Goal: Information Seeking & Learning: Learn about a topic

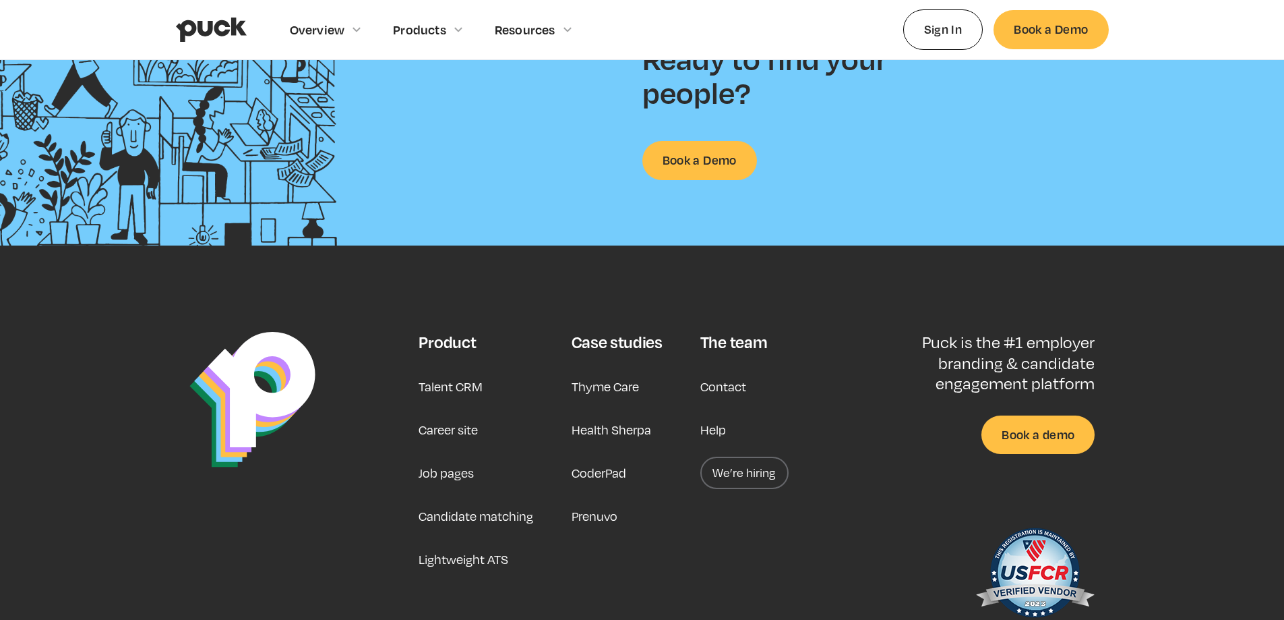
scroll to position [3541, 0]
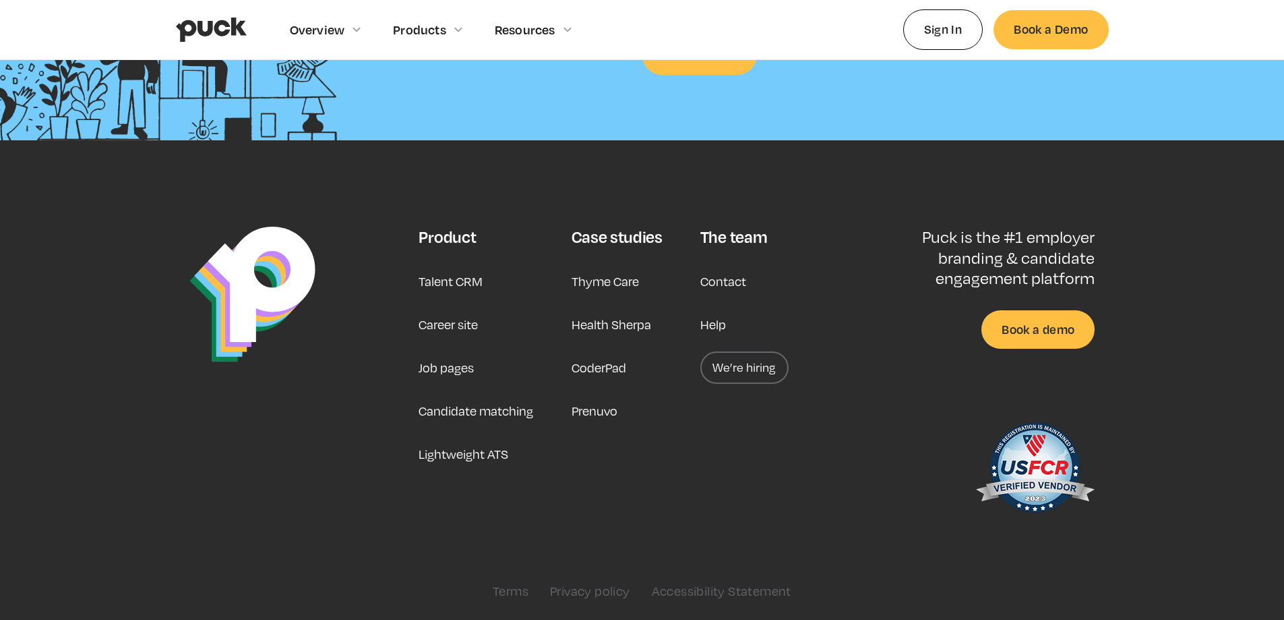
click at [454, 322] on link "Career site" at bounding box center [448, 324] width 59 height 32
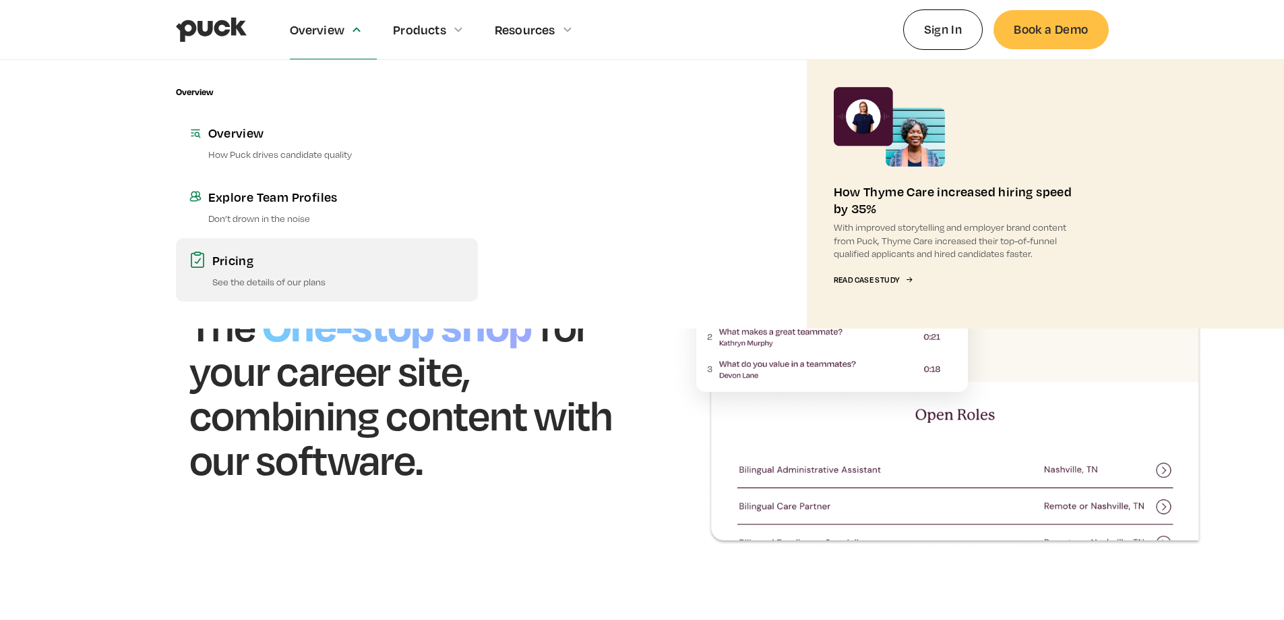
click at [258, 270] on link "Pricing See the details of our plans" at bounding box center [327, 269] width 302 height 63
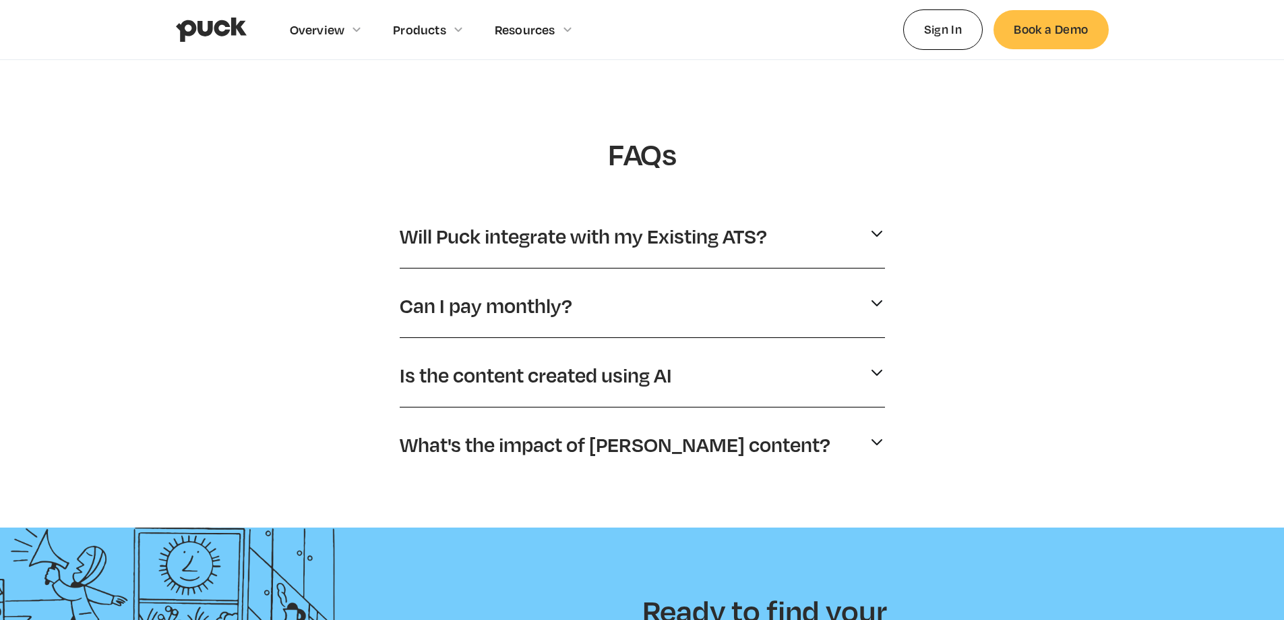
scroll to position [607, 0]
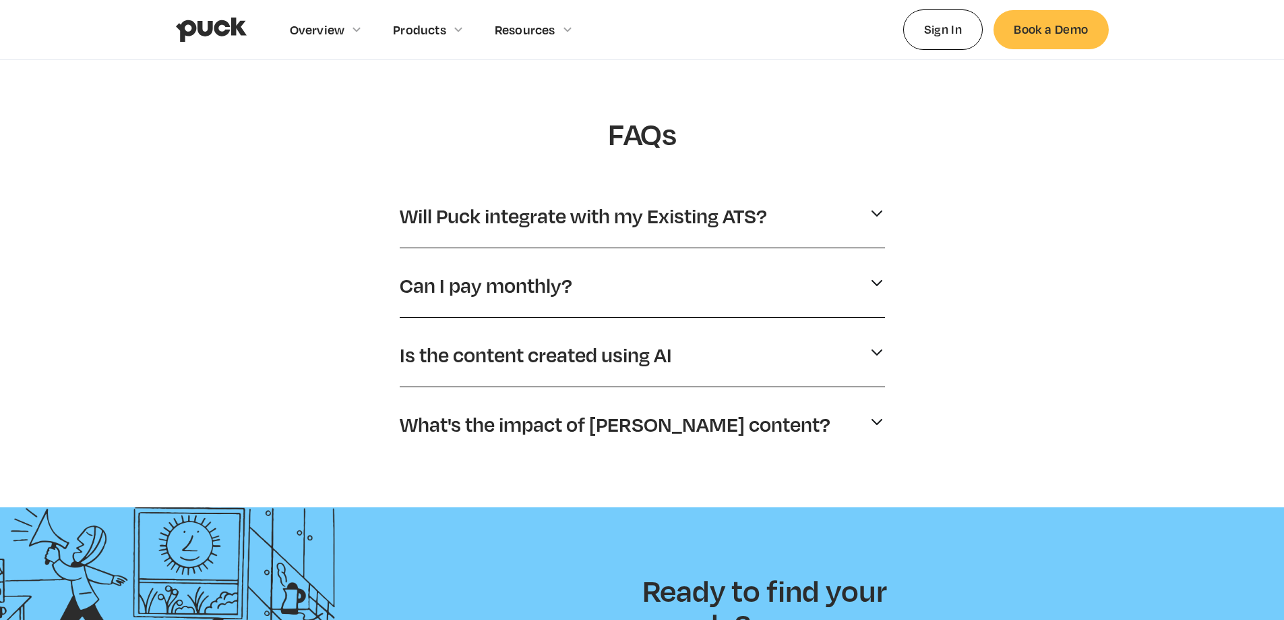
click at [877, 212] on img at bounding box center [877, 213] width 16 height 16
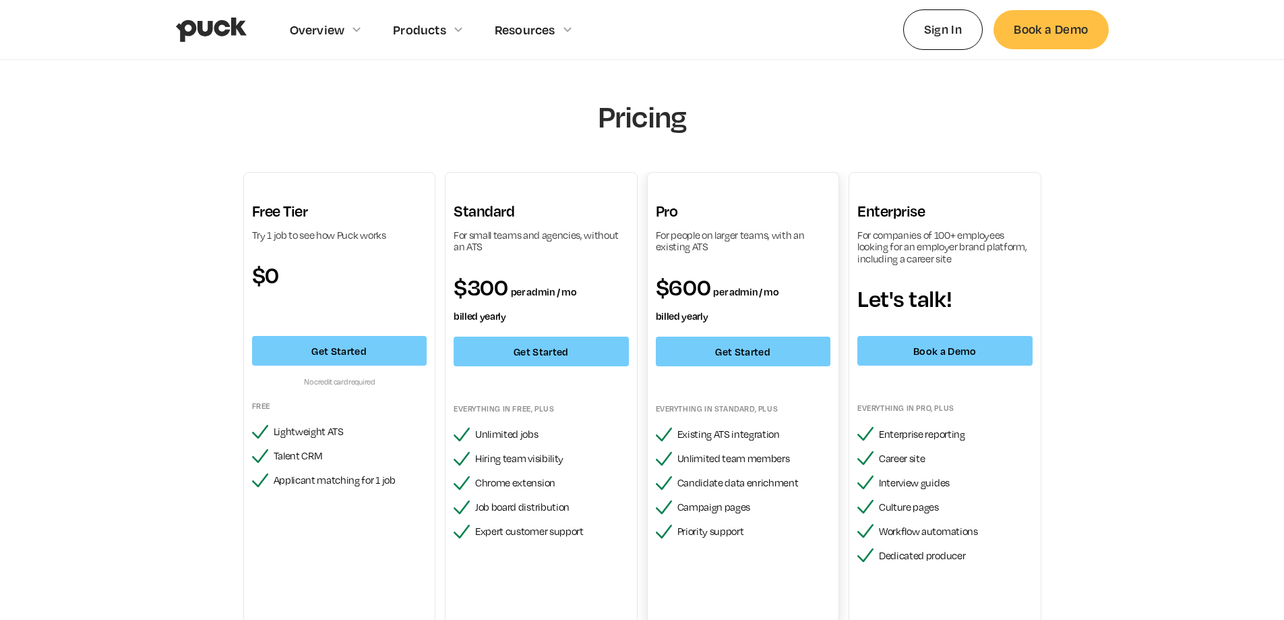
scroll to position [0, 0]
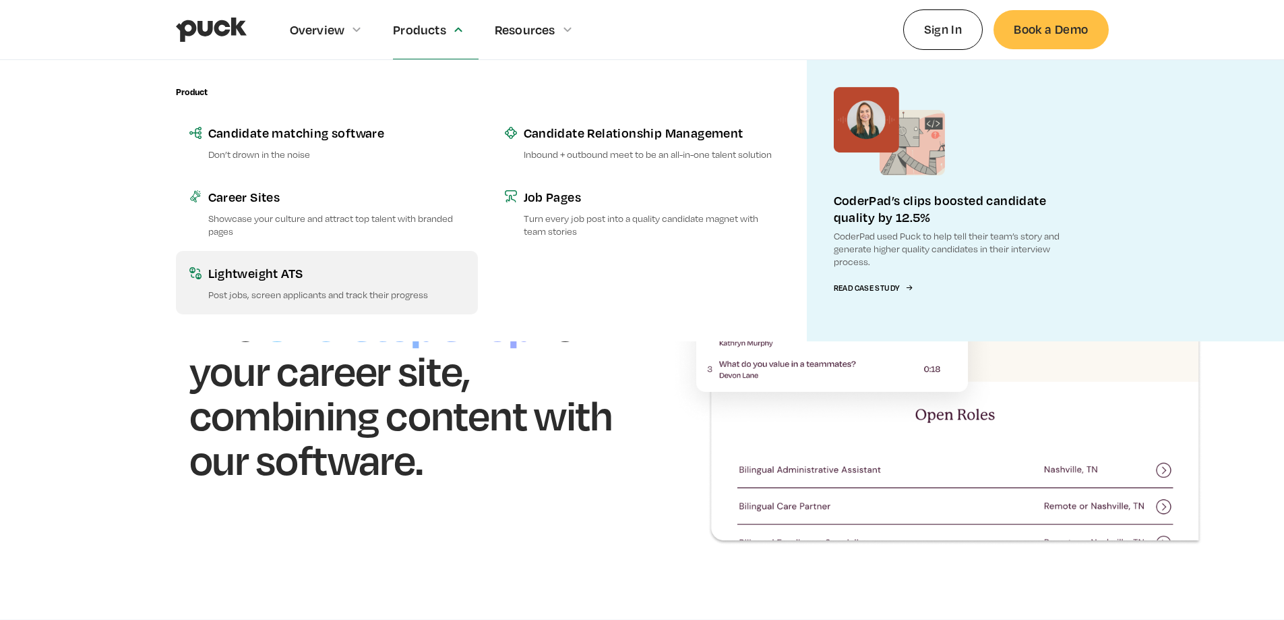
click at [328, 278] on div "Lightweight ATS" at bounding box center [336, 272] width 256 height 17
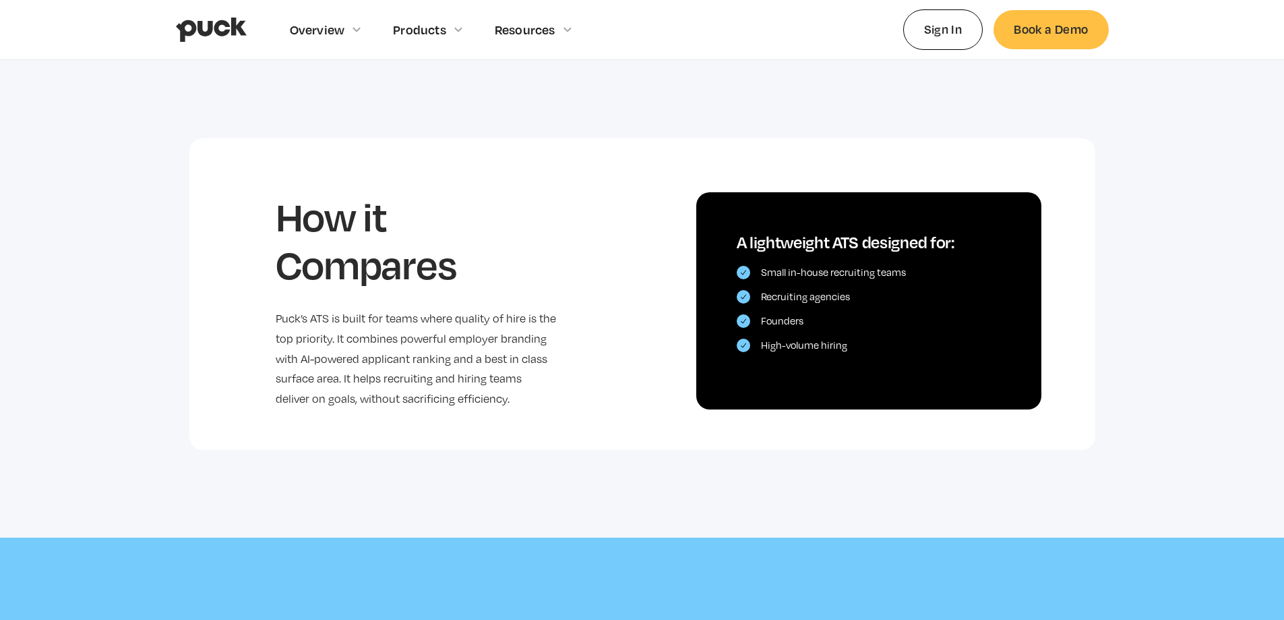
scroll to position [2397, 0]
